Goal: Information Seeking & Learning: Learn about a topic

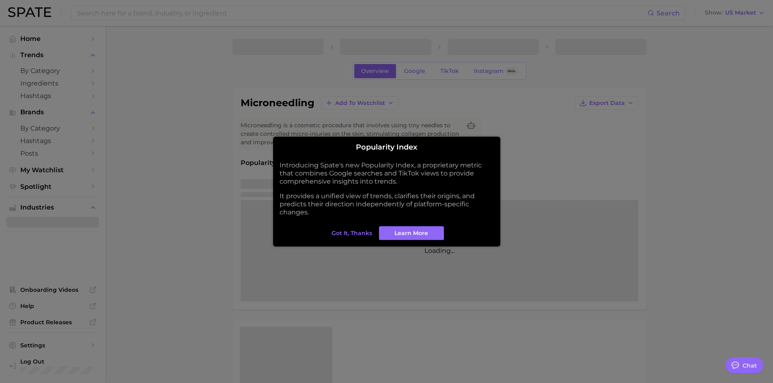
type textarea "x"
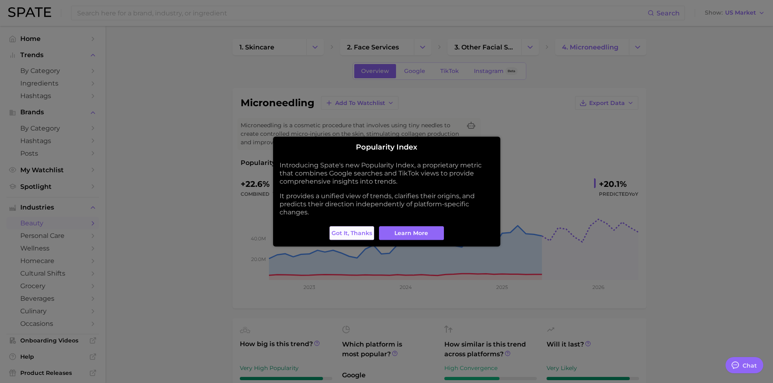
click at [344, 238] on button "Got it, thanks" at bounding box center [351, 233] width 45 height 14
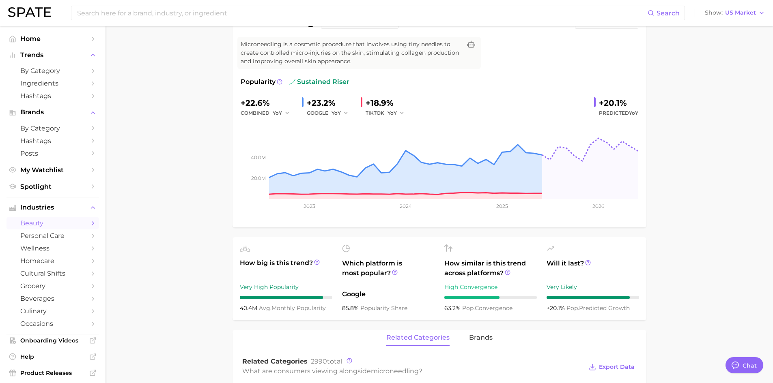
scroll to position [203, 0]
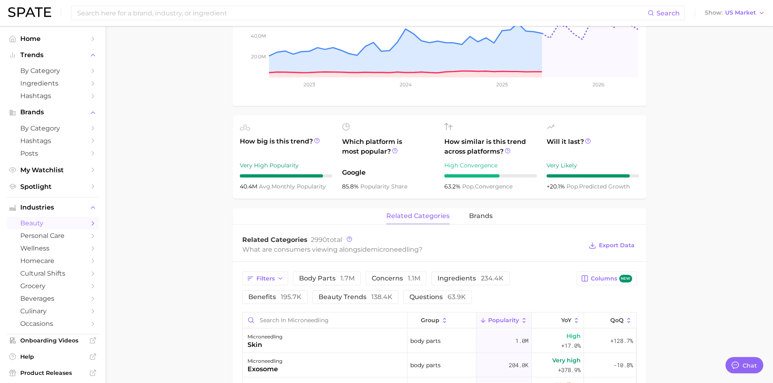
click at [720, 281] on main "1. skincare 2. face services 3. other facial services 4. microneedling Overview…" at bounding box center [438, 284] width 667 height 923
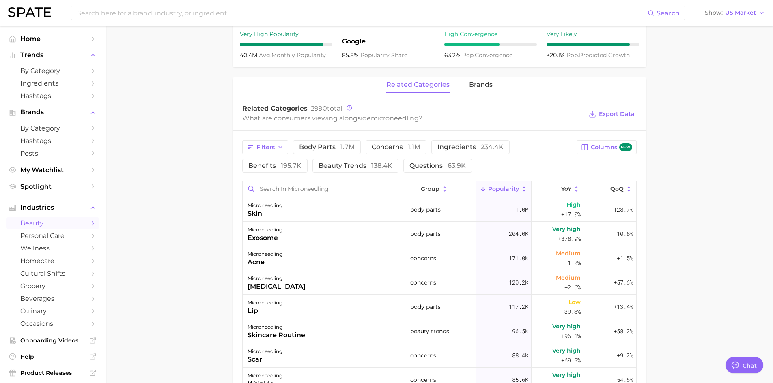
scroll to position [324, 0]
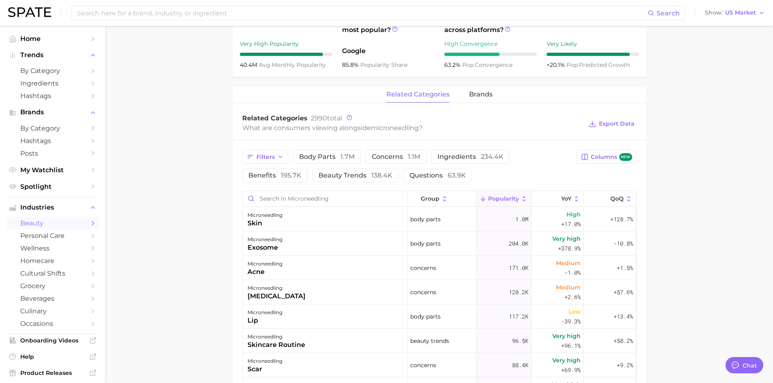
click at [493, 95] on div "related categories brands" at bounding box center [439, 95] width 414 height 16
click at [478, 96] on span "brands" at bounding box center [481, 94] width 24 height 7
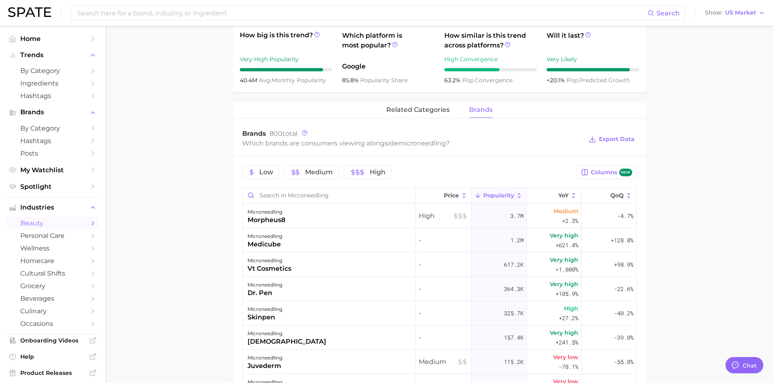
scroll to position [263, 0]
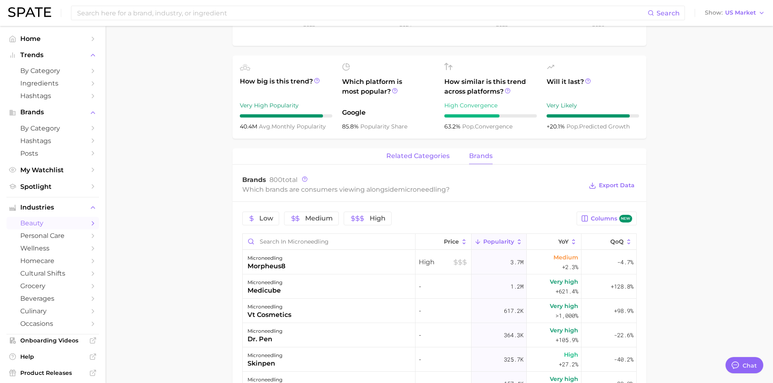
click at [424, 158] on span "related categories" at bounding box center [417, 156] width 63 height 7
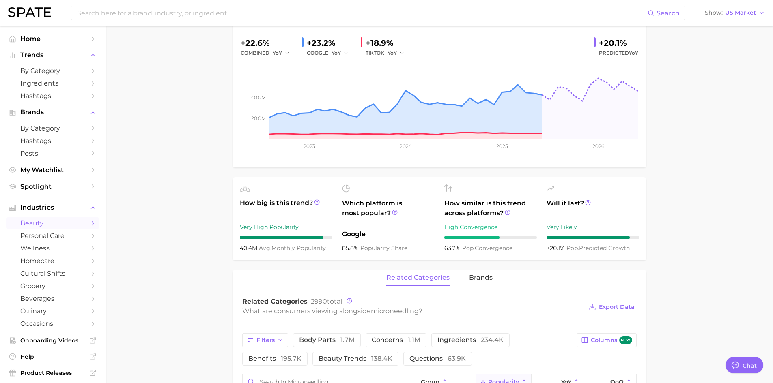
scroll to position [0, 0]
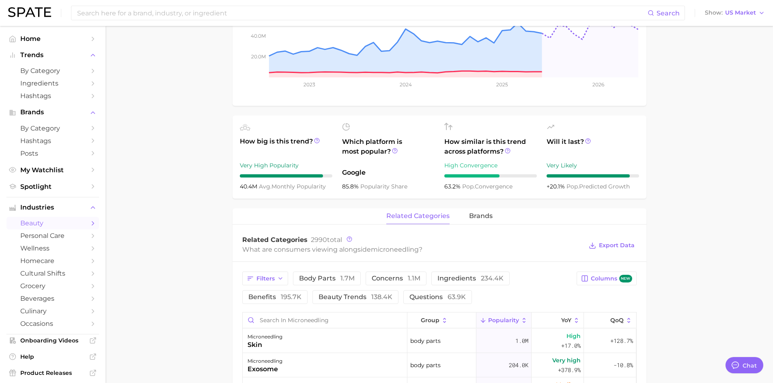
scroll to position [365, 0]
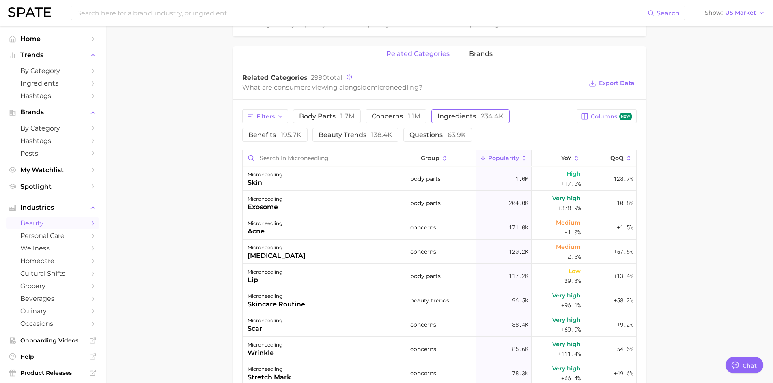
click at [455, 114] on span "ingredients 234.4k" at bounding box center [470, 116] width 66 height 6
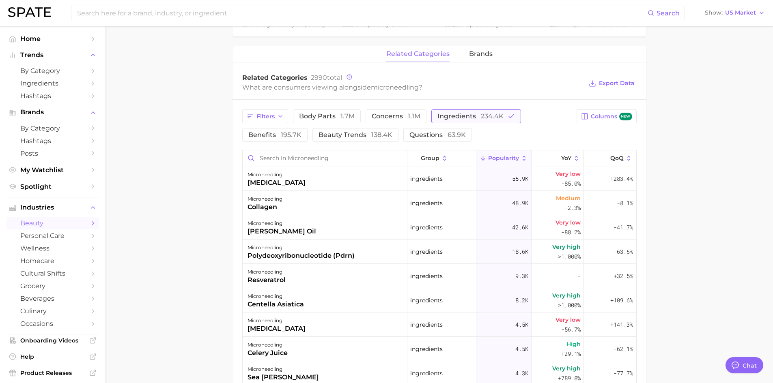
click at [484, 120] on button "ingredients 234.4k" at bounding box center [476, 117] width 90 height 14
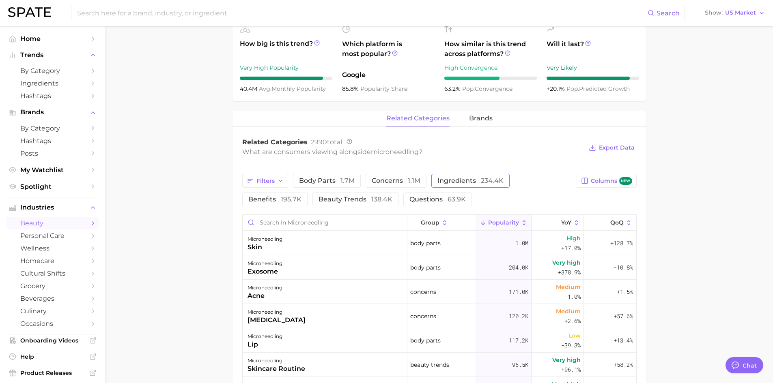
scroll to position [162, 0]
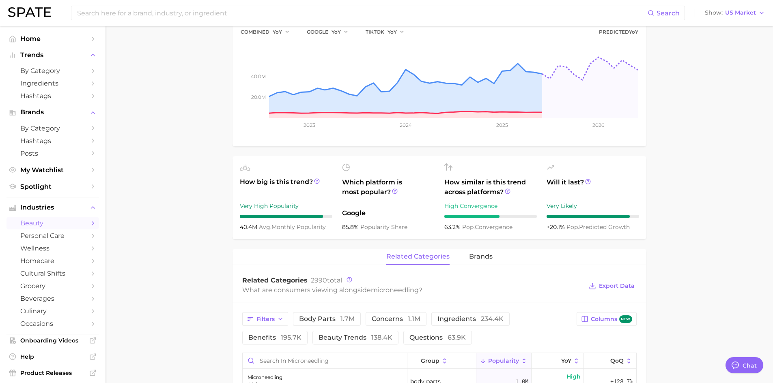
click at [724, 196] on main "1. skincare 2. face services 3. other facial services 4. microneedling Overview…" at bounding box center [438, 325] width 667 height 923
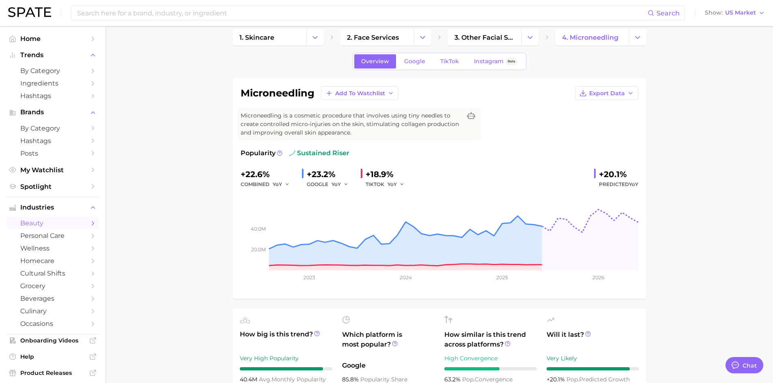
scroll to position [0, 0]
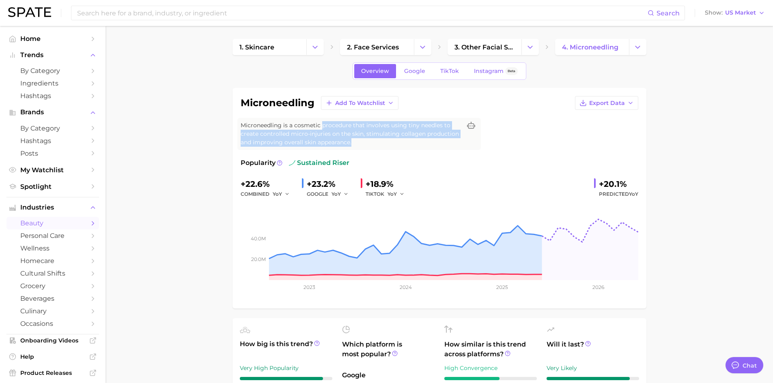
drag, startPoint x: 321, startPoint y: 121, endPoint x: 354, endPoint y: 144, distance: 39.8
click at [354, 144] on span "Microneedling is a cosmetic procedure that involves using tiny needles to creat…" at bounding box center [351, 134] width 221 height 26
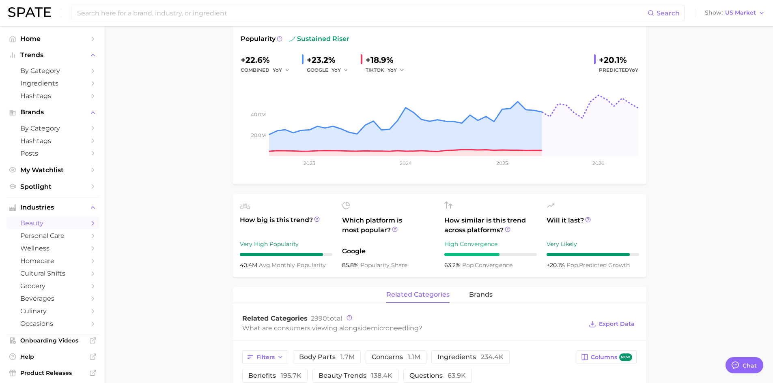
scroll to position [243, 0]
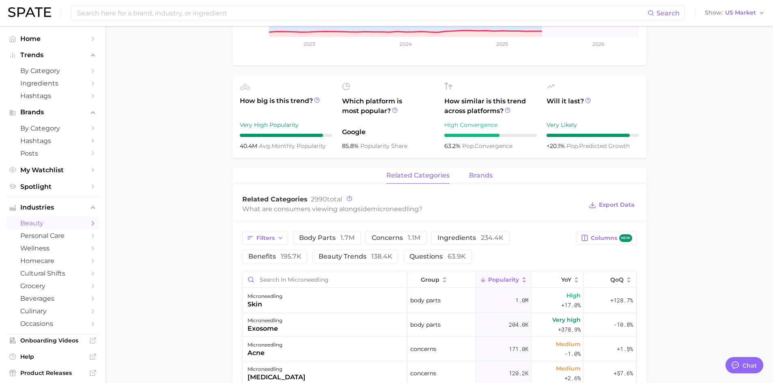
click at [487, 168] on button "brands" at bounding box center [481, 176] width 24 height 16
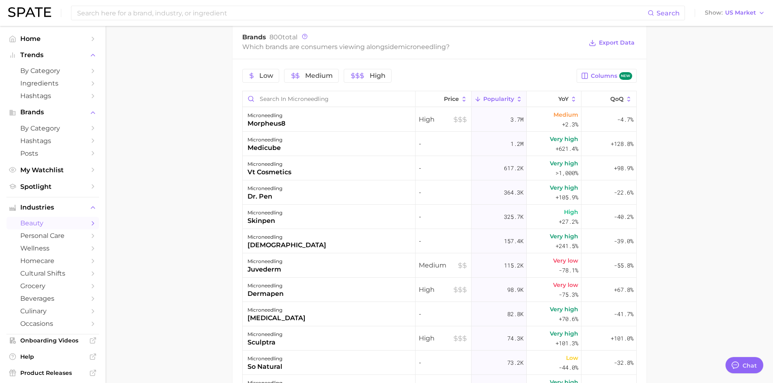
scroll to position [365, 0]
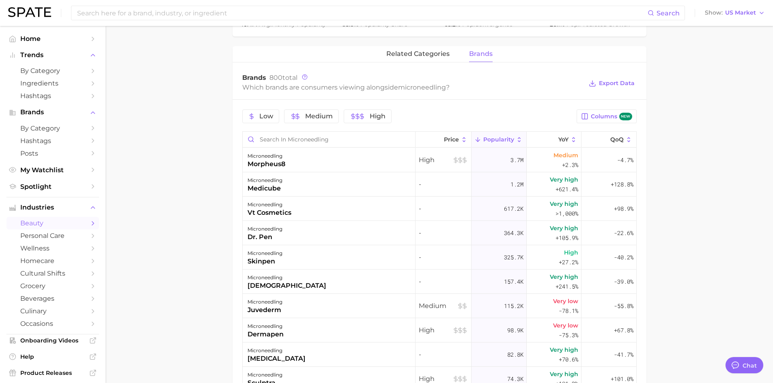
click at [501, 139] on span "Popularity" at bounding box center [498, 139] width 31 height 6
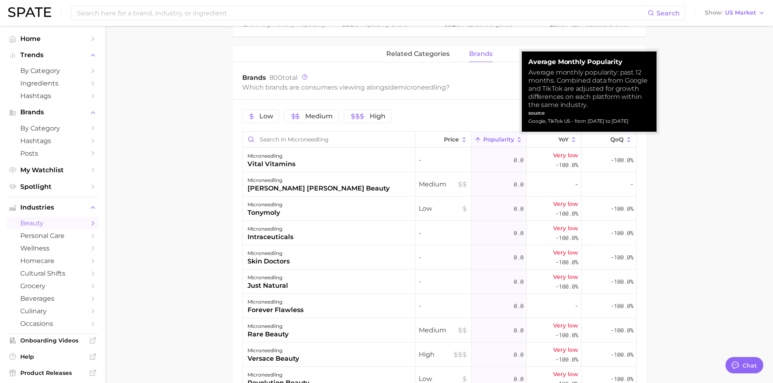
click at [501, 139] on span "Popularity" at bounding box center [498, 139] width 31 height 6
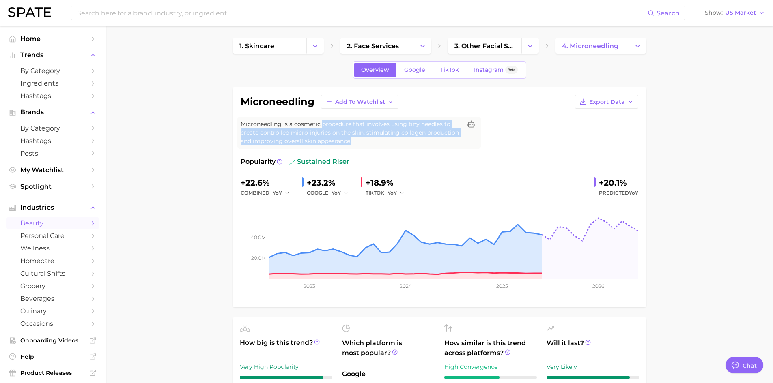
scroll to position [0, 0]
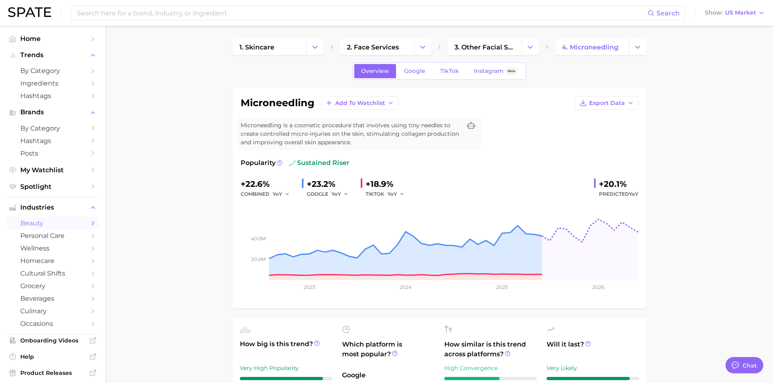
drag, startPoint x: 681, startPoint y: 231, endPoint x: 672, endPoint y: 297, distance: 66.7
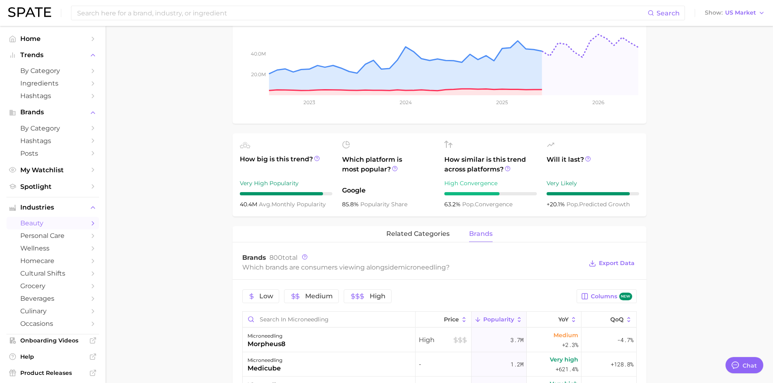
scroll to position [324, 0]
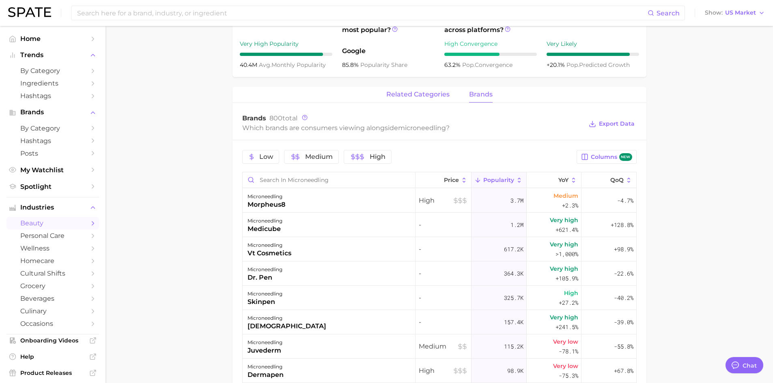
click at [421, 98] on span "related categories" at bounding box center [417, 94] width 63 height 7
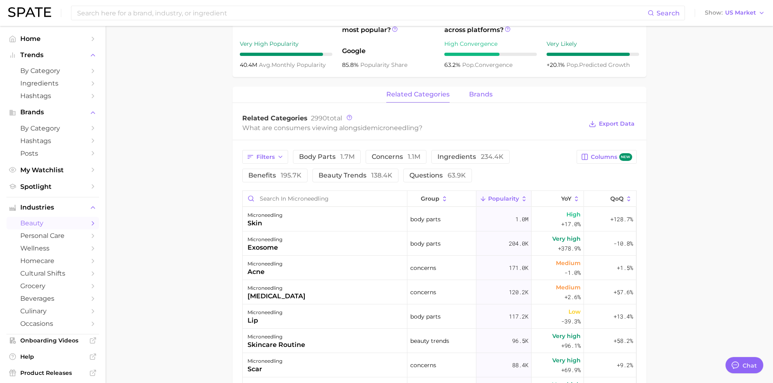
click at [479, 101] on button "brands" at bounding box center [481, 95] width 24 height 16
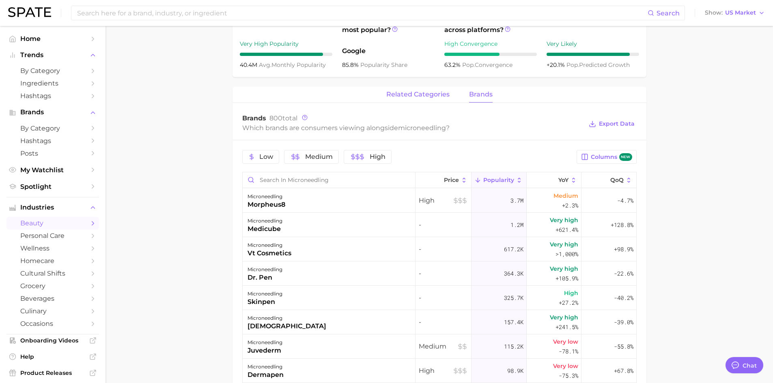
click at [409, 97] on span "related categories" at bounding box center [417, 94] width 63 height 7
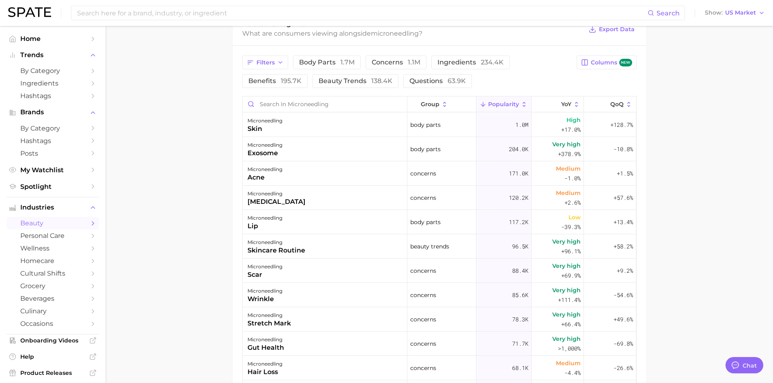
scroll to position [406, 0]
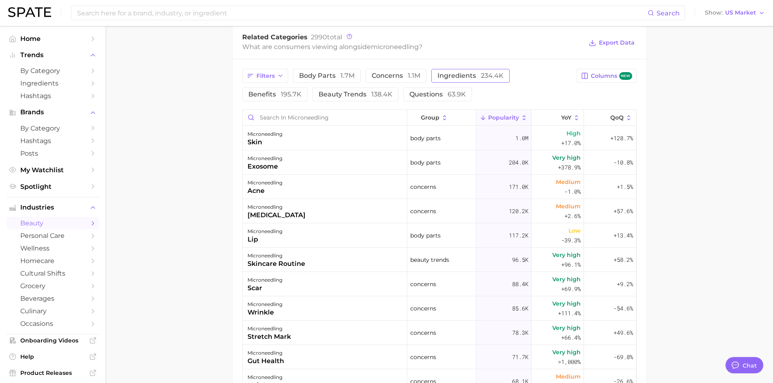
click at [455, 74] on span "ingredients 234.4k" at bounding box center [470, 76] width 66 height 6
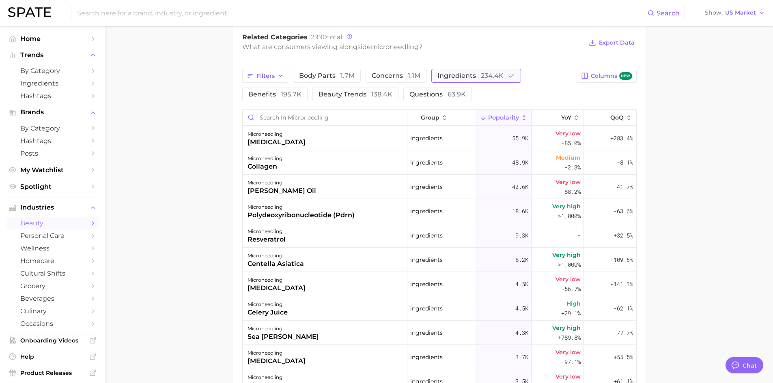
click at [455, 74] on span "ingredients 234.4k" at bounding box center [470, 76] width 66 height 6
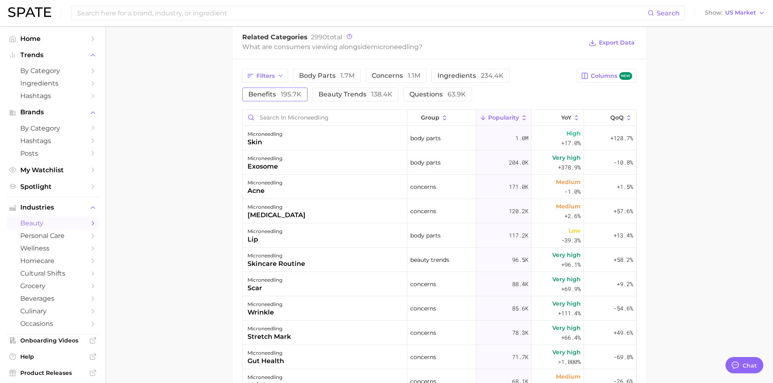
click at [270, 94] on span "benefits 195.7k" at bounding box center [274, 94] width 53 height 6
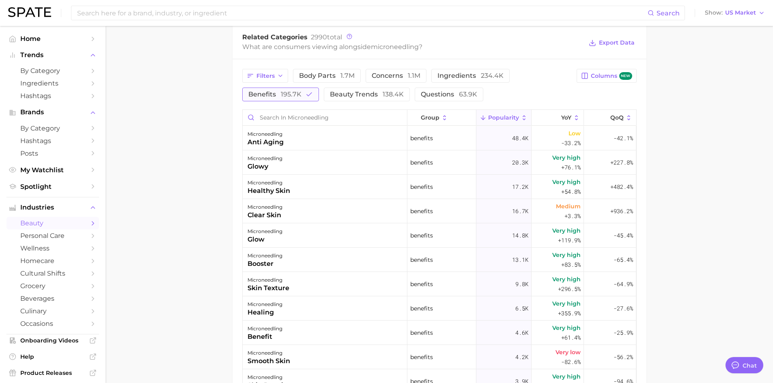
click at [290, 97] on span "195.7k" at bounding box center [291, 94] width 21 height 8
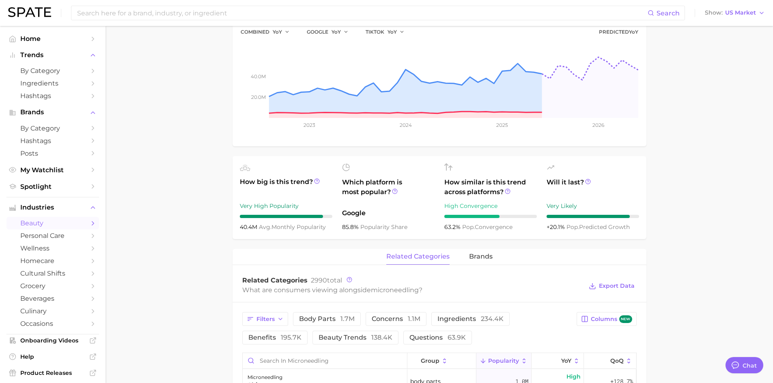
scroll to position [0, 0]
